Goal: Find specific page/section: Locate a particular part of the current website

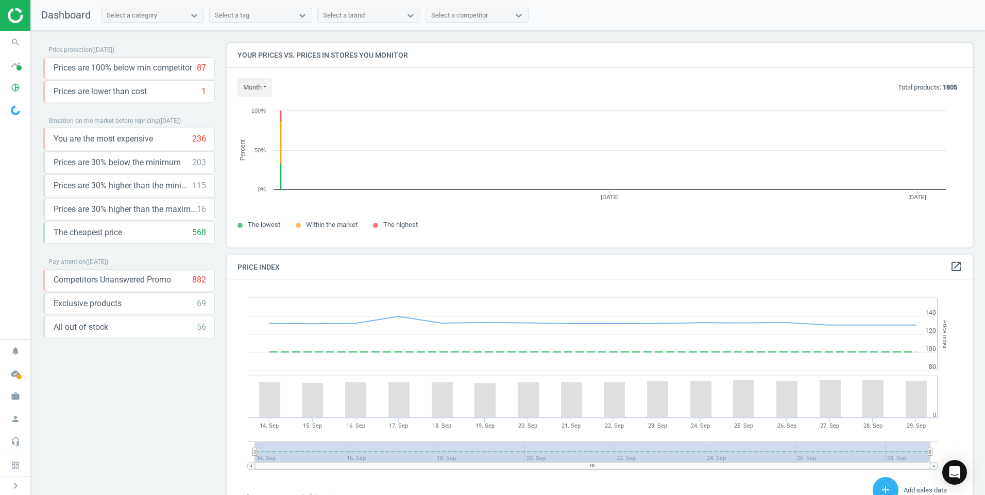
scroll to position [253, 753]
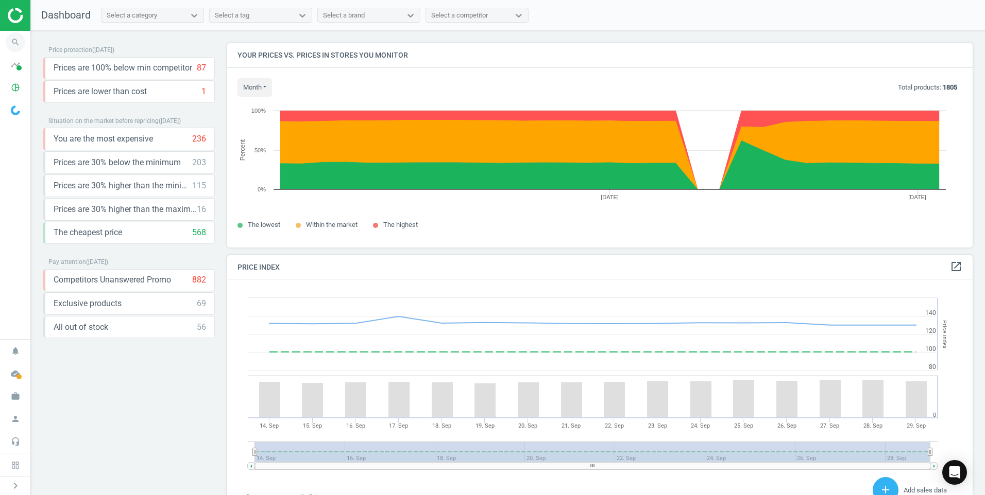
click at [8, 40] on icon "search" at bounding box center [16, 42] width 20 height 20
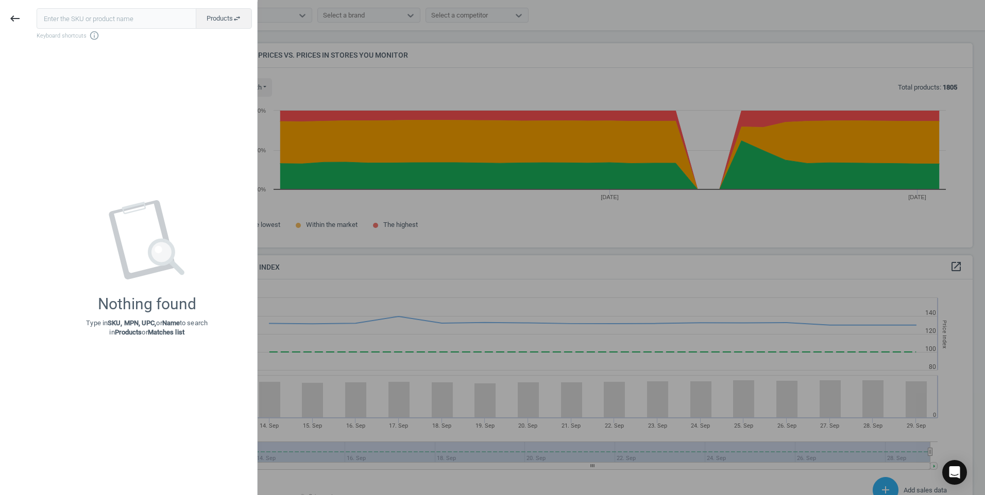
click at [102, 18] on input "text" at bounding box center [117, 18] width 160 height 21
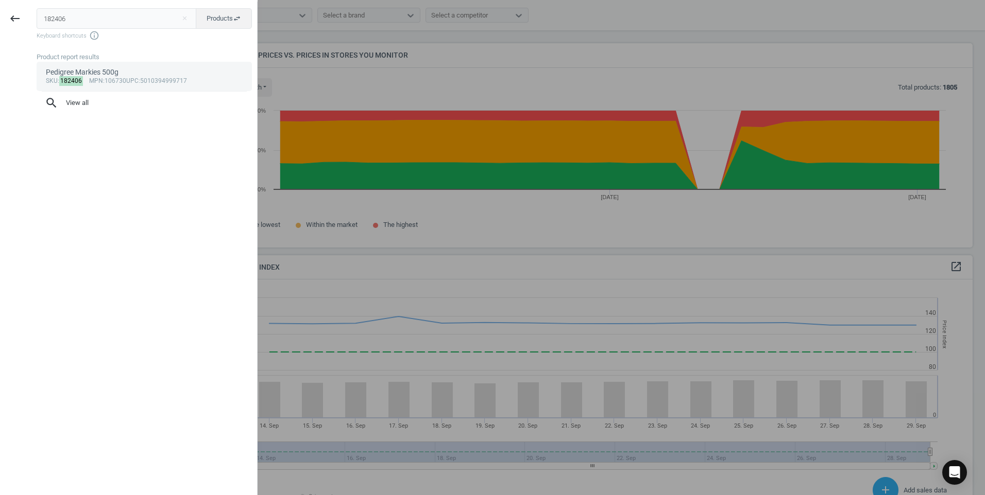
type input "182406"
click at [131, 72] on div "Pedigree Markies 500g" at bounding box center [144, 72] width 197 height 10
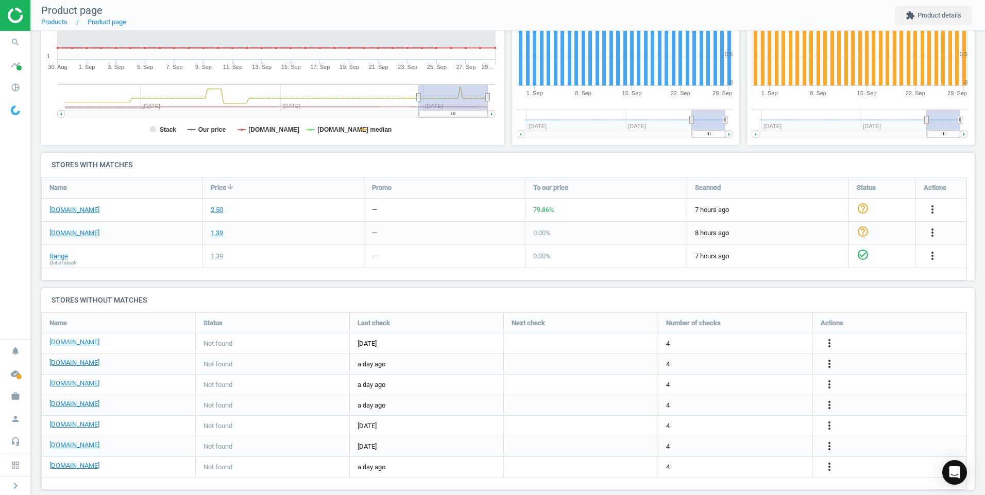
scroll to position [248, 0]
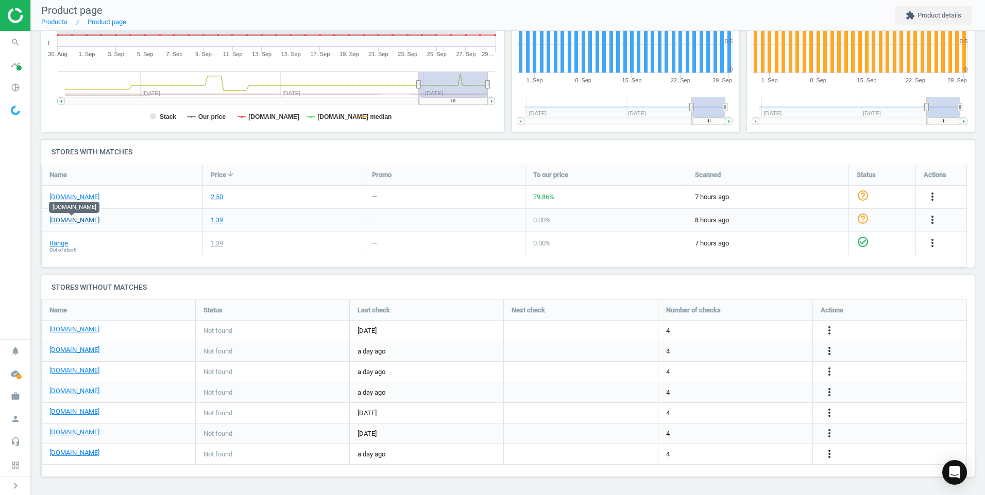
click at [74, 218] on link "[DOMAIN_NAME]" at bounding box center [74, 220] width 50 height 9
click at [21, 40] on icon "search" at bounding box center [16, 42] width 20 height 20
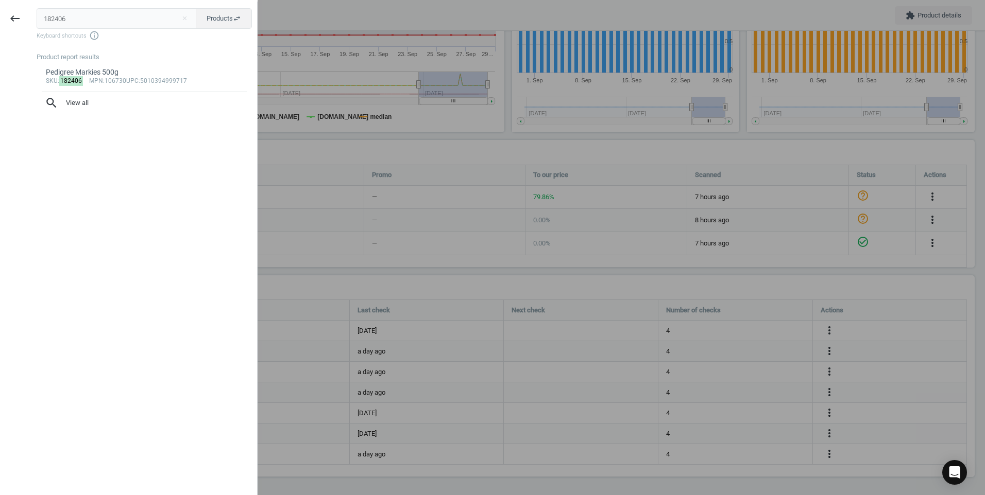
drag, startPoint x: 102, startPoint y: 25, endPoint x: -35, endPoint y: 21, distance: 137.0
click at [0, 21] on html "Group 2 Created with Sketch. ic/cloud_download/grey600 Created with Sketch. gra…" at bounding box center [492, 247] width 985 height 495
type input "185385"
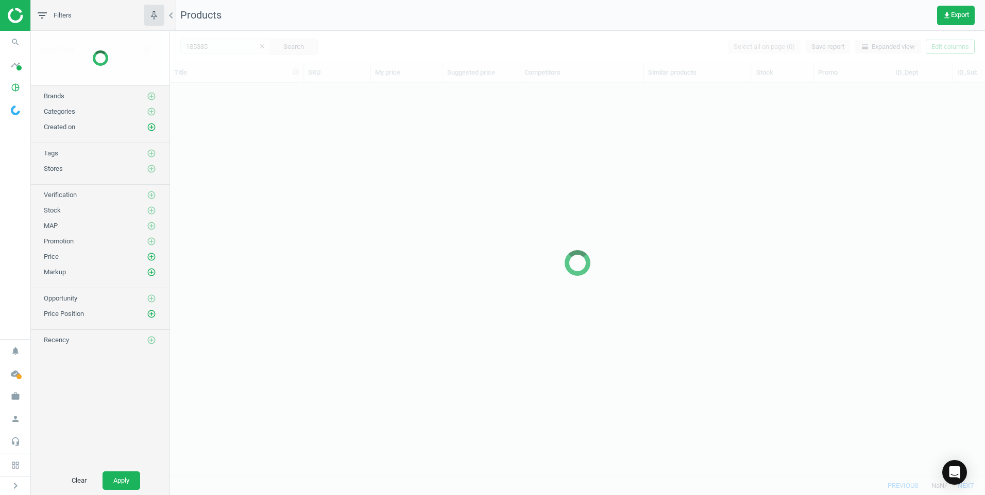
scroll to position [377, 807]
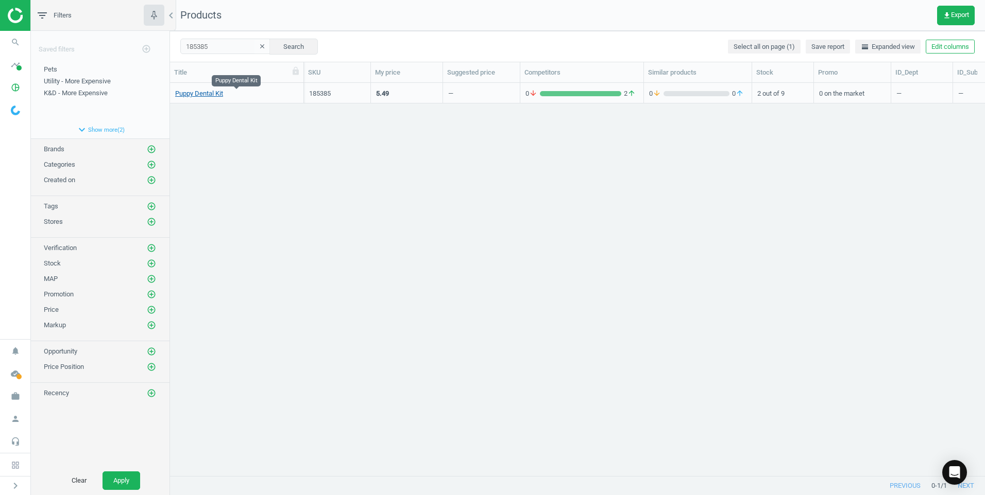
click at [221, 94] on link "Puppy Dental Kit" at bounding box center [199, 93] width 48 height 9
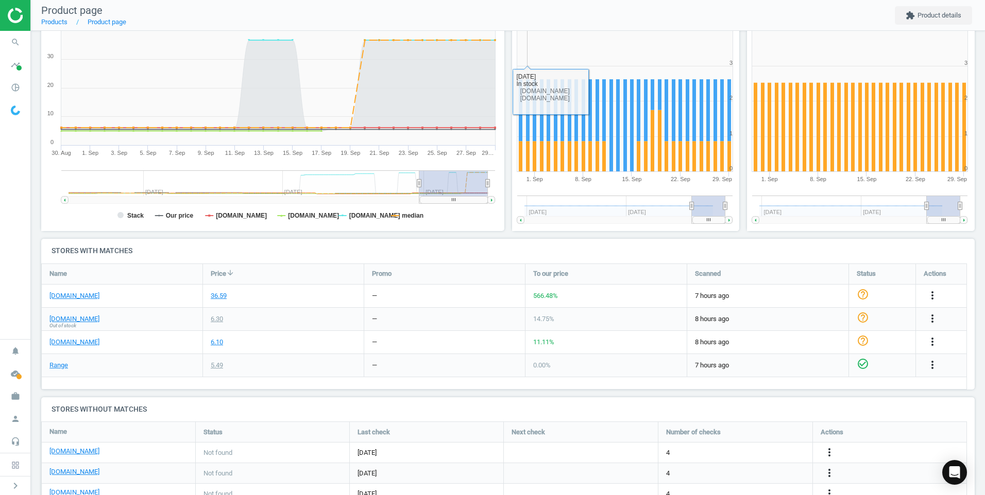
scroll to position [154, 0]
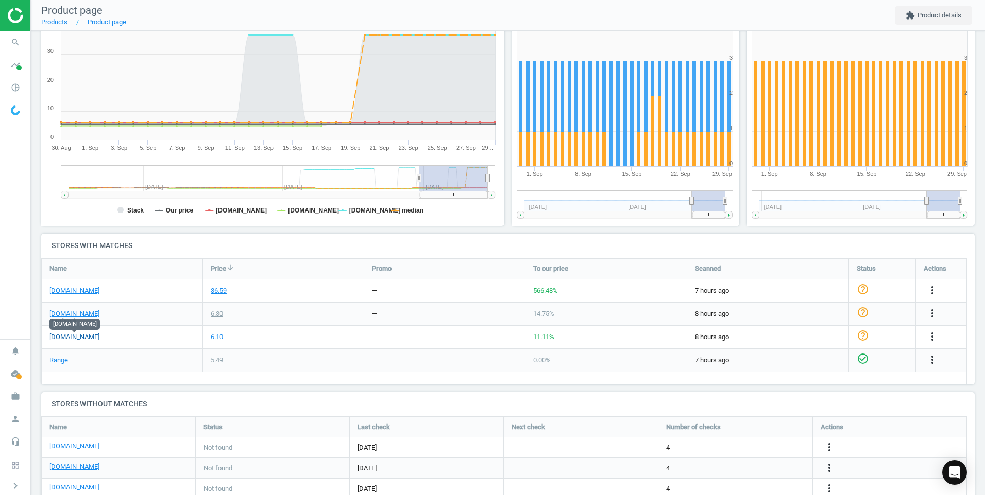
click at [90, 337] on link "[DOMAIN_NAME]" at bounding box center [74, 337] width 50 height 9
click at [67, 313] on link "[DOMAIN_NAME]" at bounding box center [74, 313] width 50 height 9
